Goal: Browse casually: Explore the website without a specific task or goal

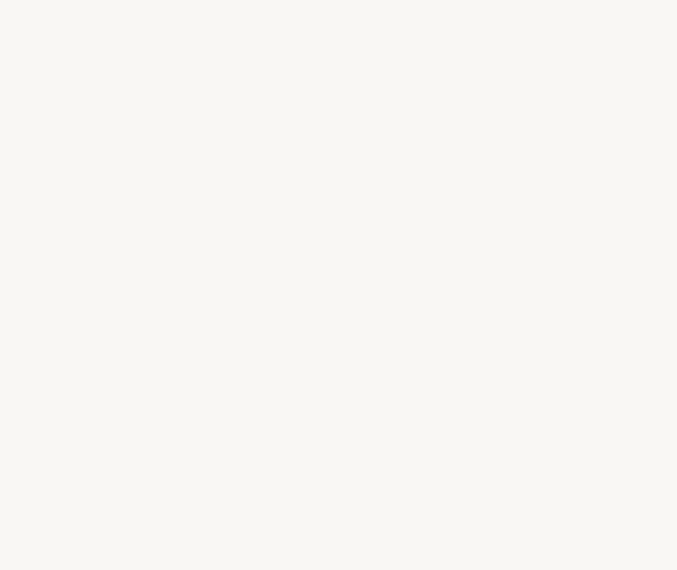
select select "US"
